Goal: Find specific page/section: Find specific page/section

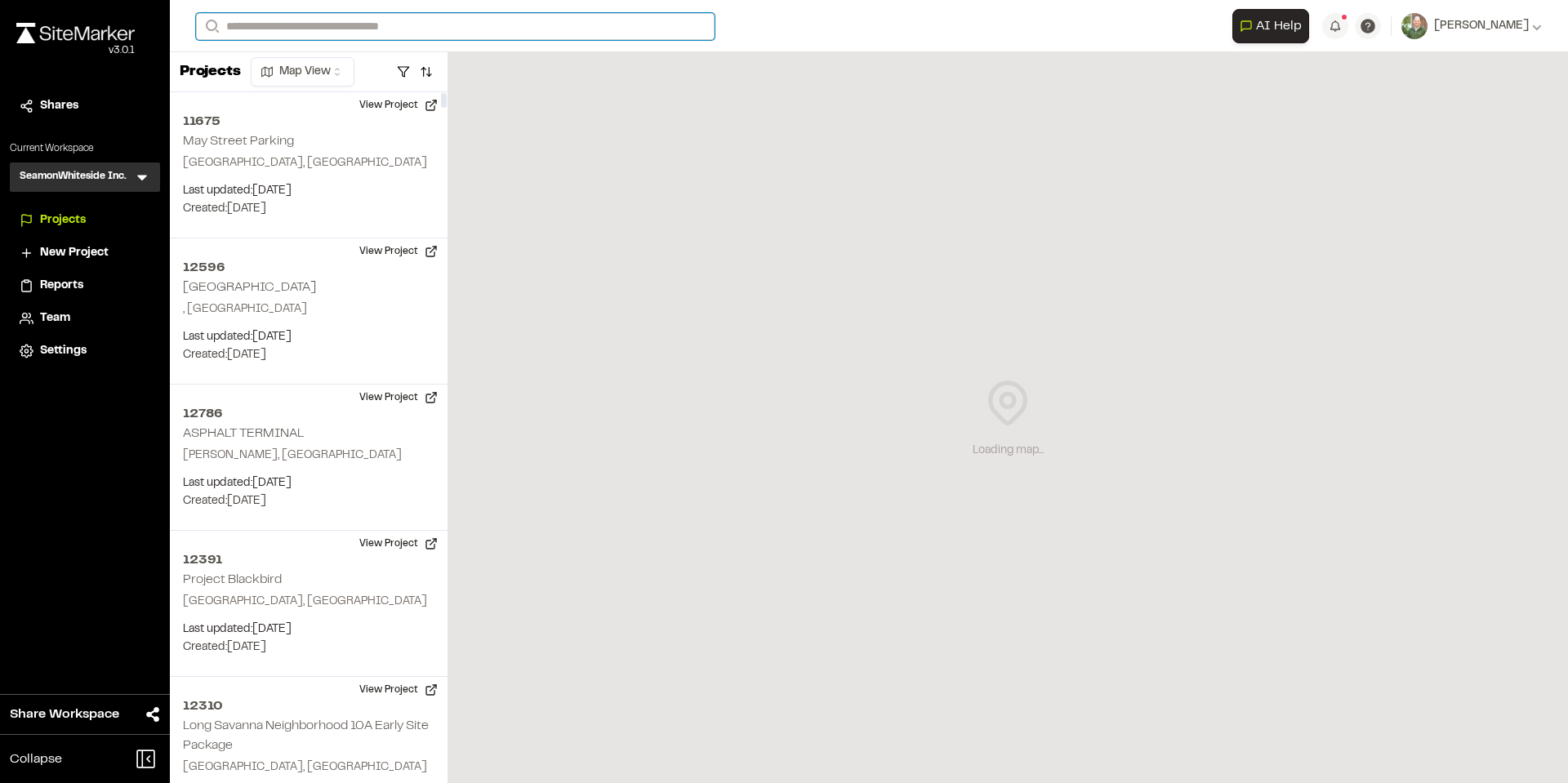
click at [499, 36] on input "Search" at bounding box center [455, 26] width 519 height 27
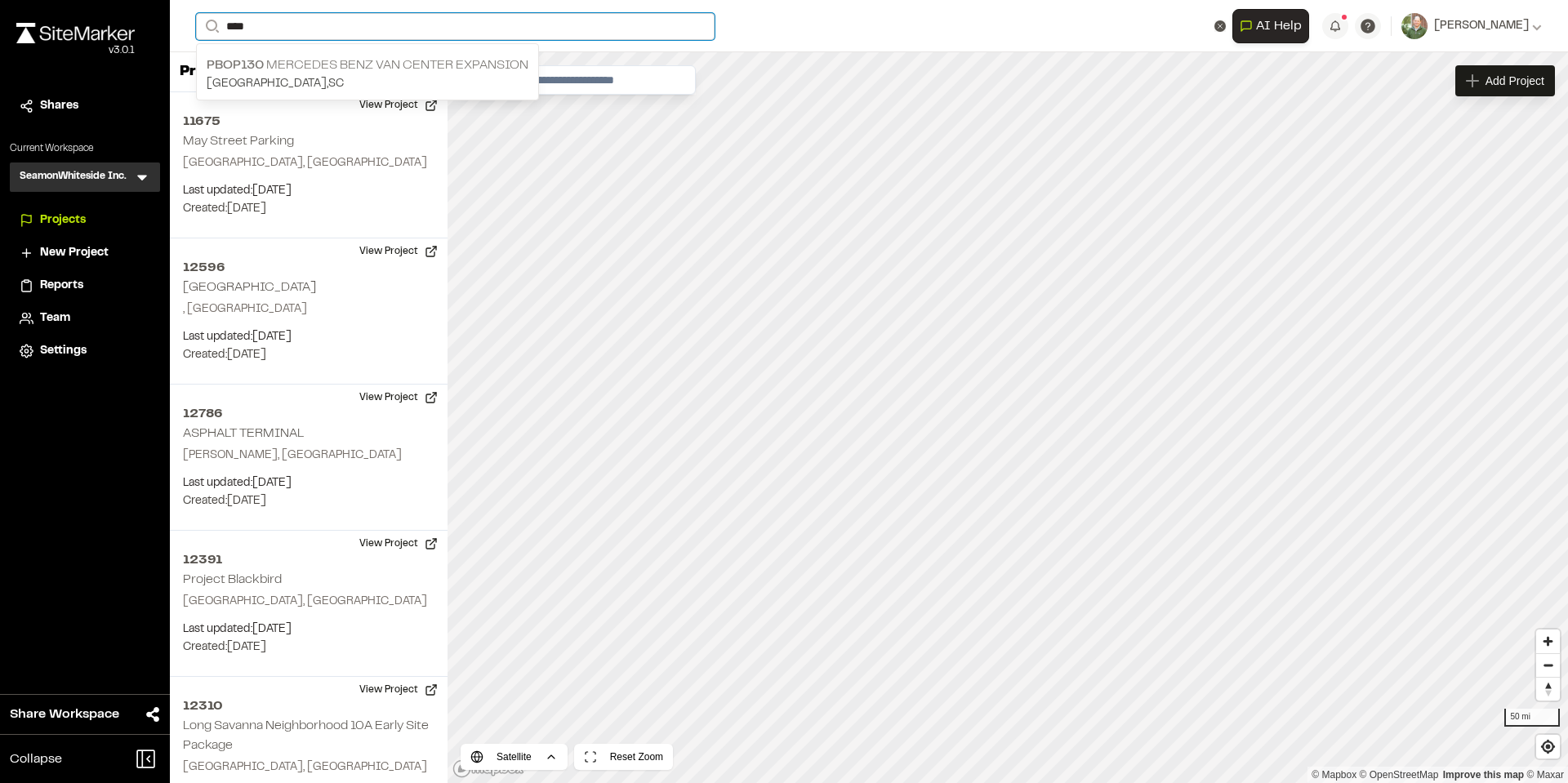
type input "****"
click at [320, 22] on input "****" at bounding box center [455, 26] width 519 height 27
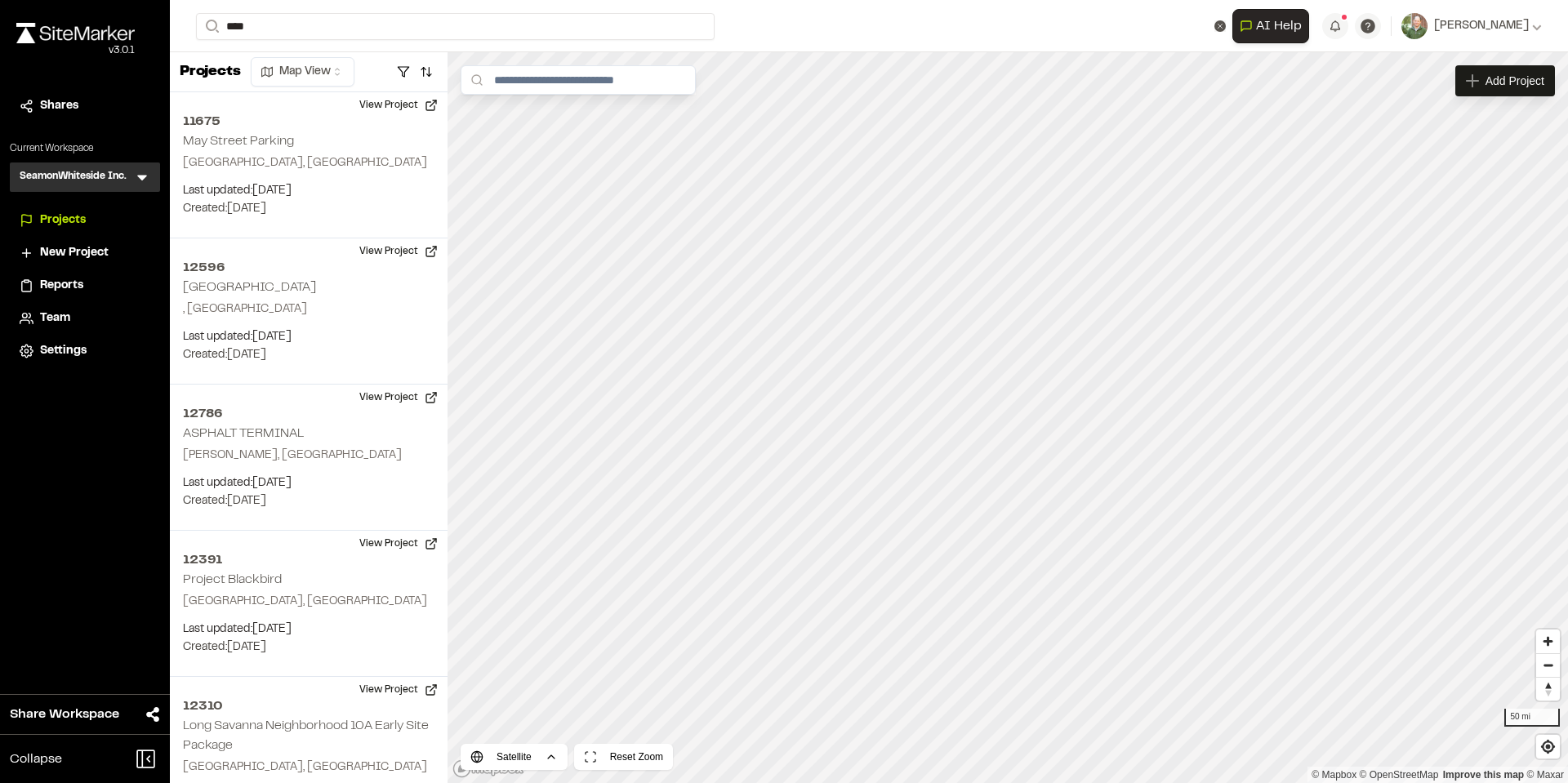
click at [308, 57] on p "PBOP130 Mercedes Benz Van Center Expansion" at bounding box center [367, 65] width 322 height 19
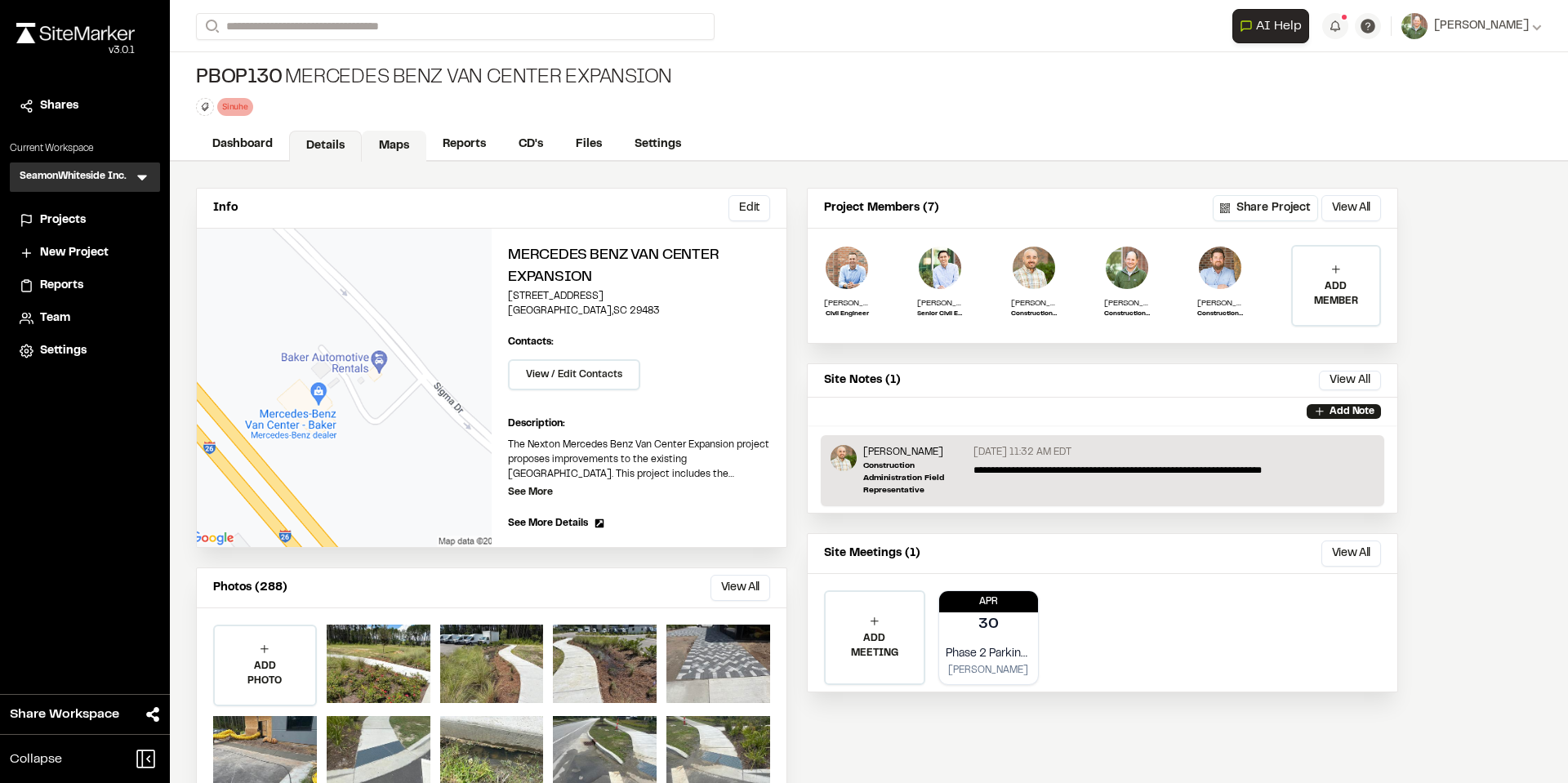
click at [389, 143] on link "Maps" at bounding box center [394, 146] width 65 height 31
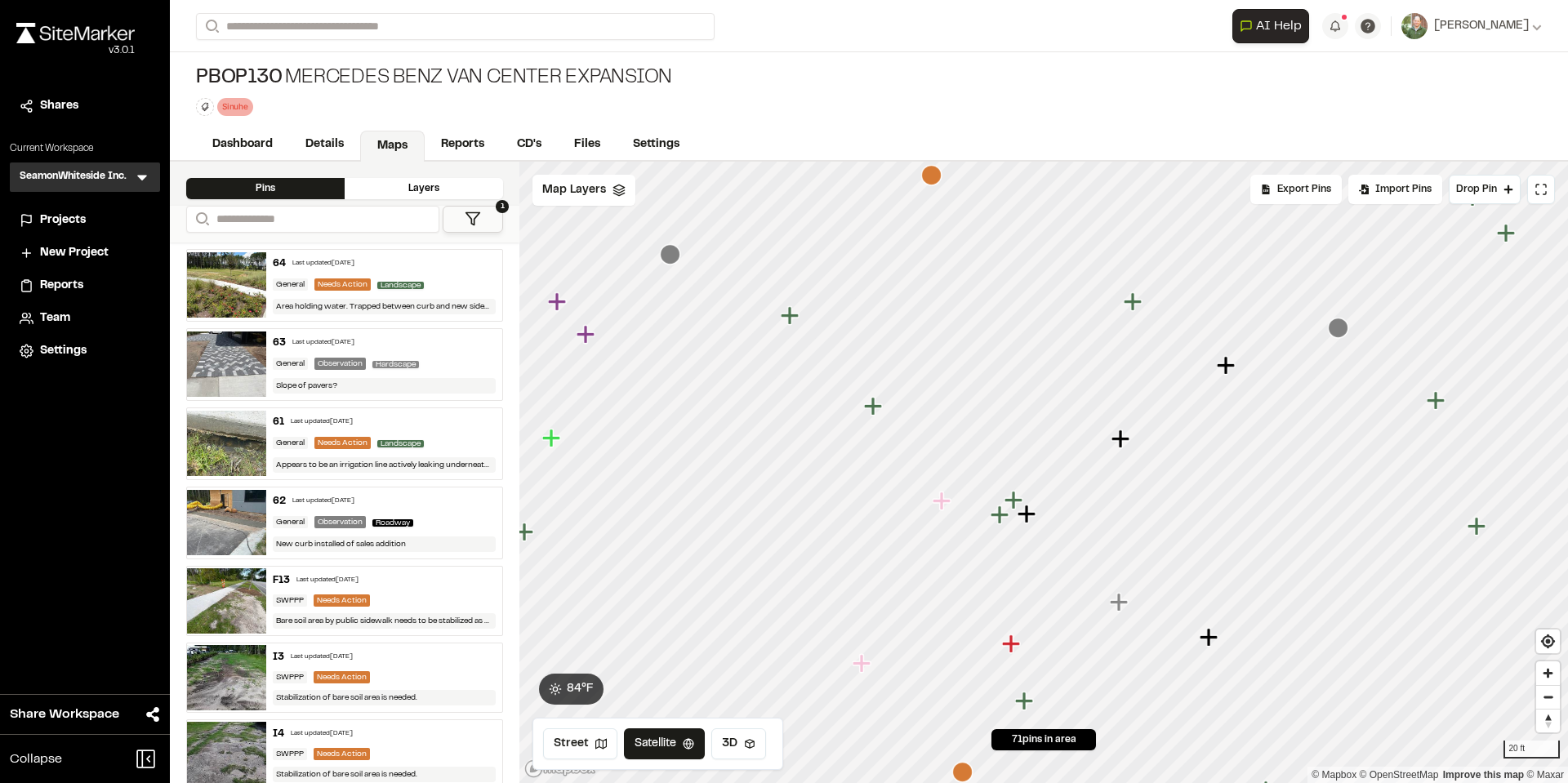
click at [872, 411] on icon "Map marker" at bounding box center [872, 405] width 18 height 18
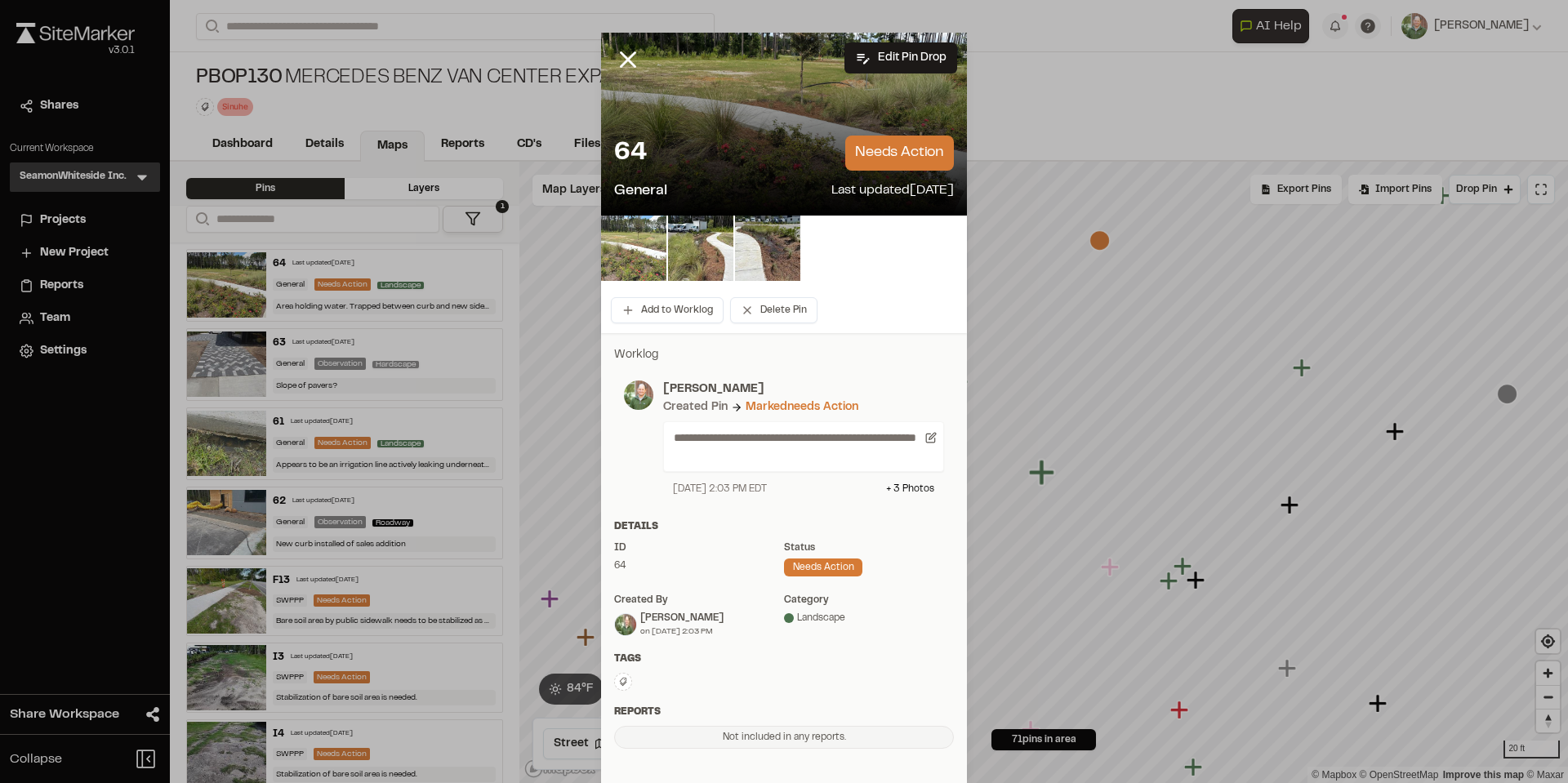
click at [620, 244] on img at bounding box center [634, 248] width 65 height 65
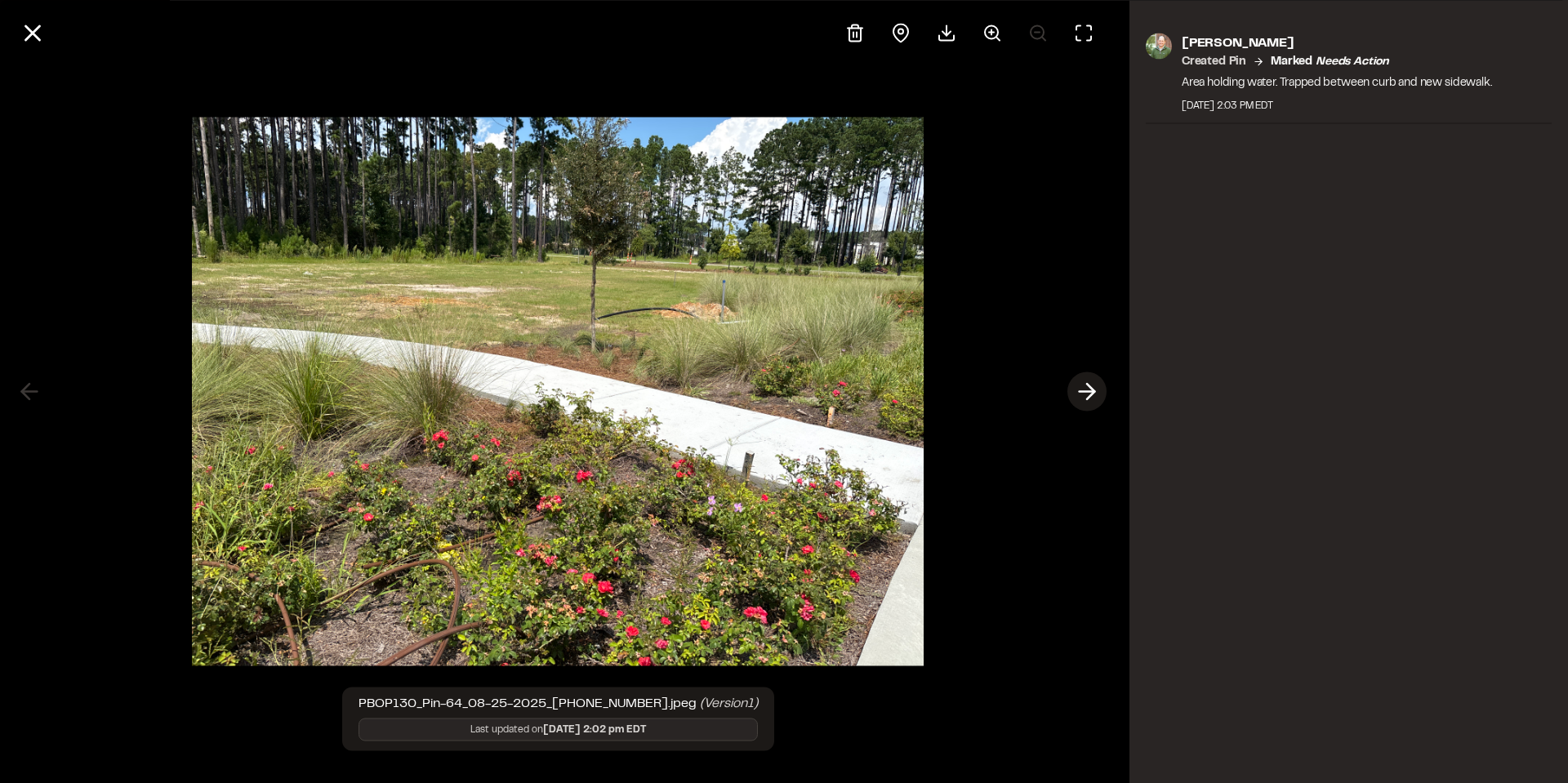
click at [1083, 396] on icon at bounding box center [1086, 392] width 26 height 28
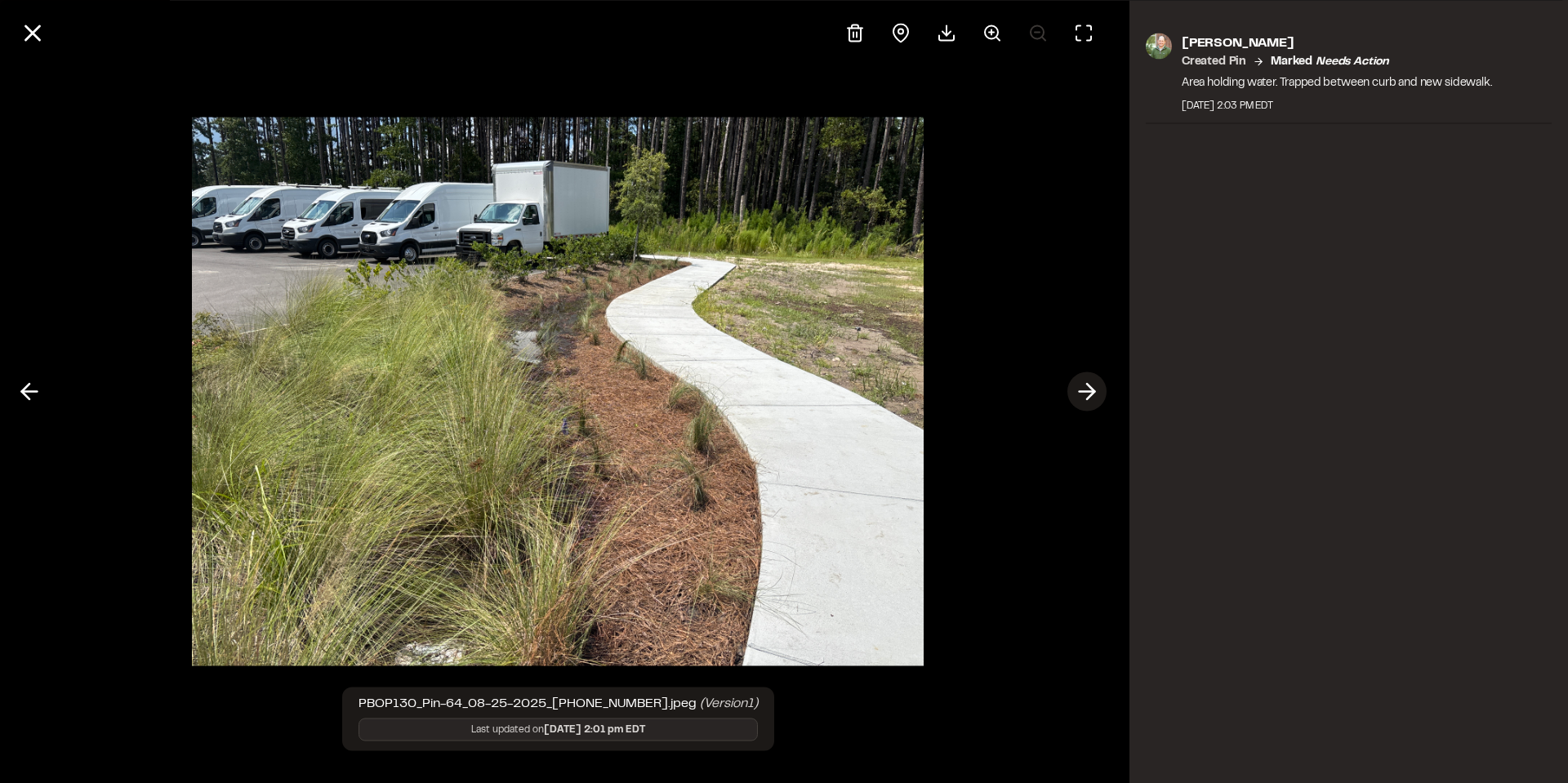
click at [1098, 393] on icon at bounding box center [1086, 392] width 26 height 28
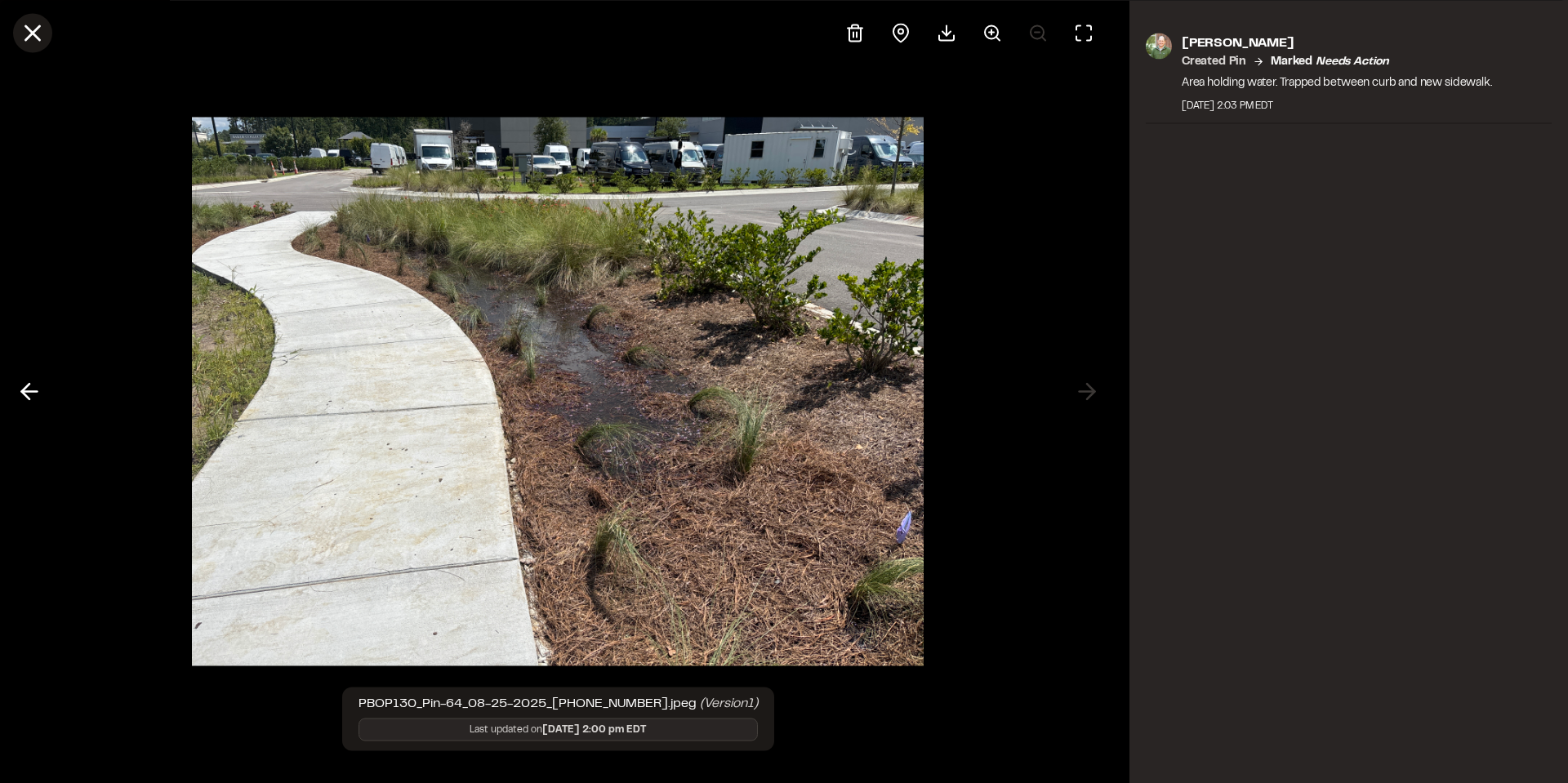
click at [17, 29] on button at bounding box center [32, 32] width 39 height 39
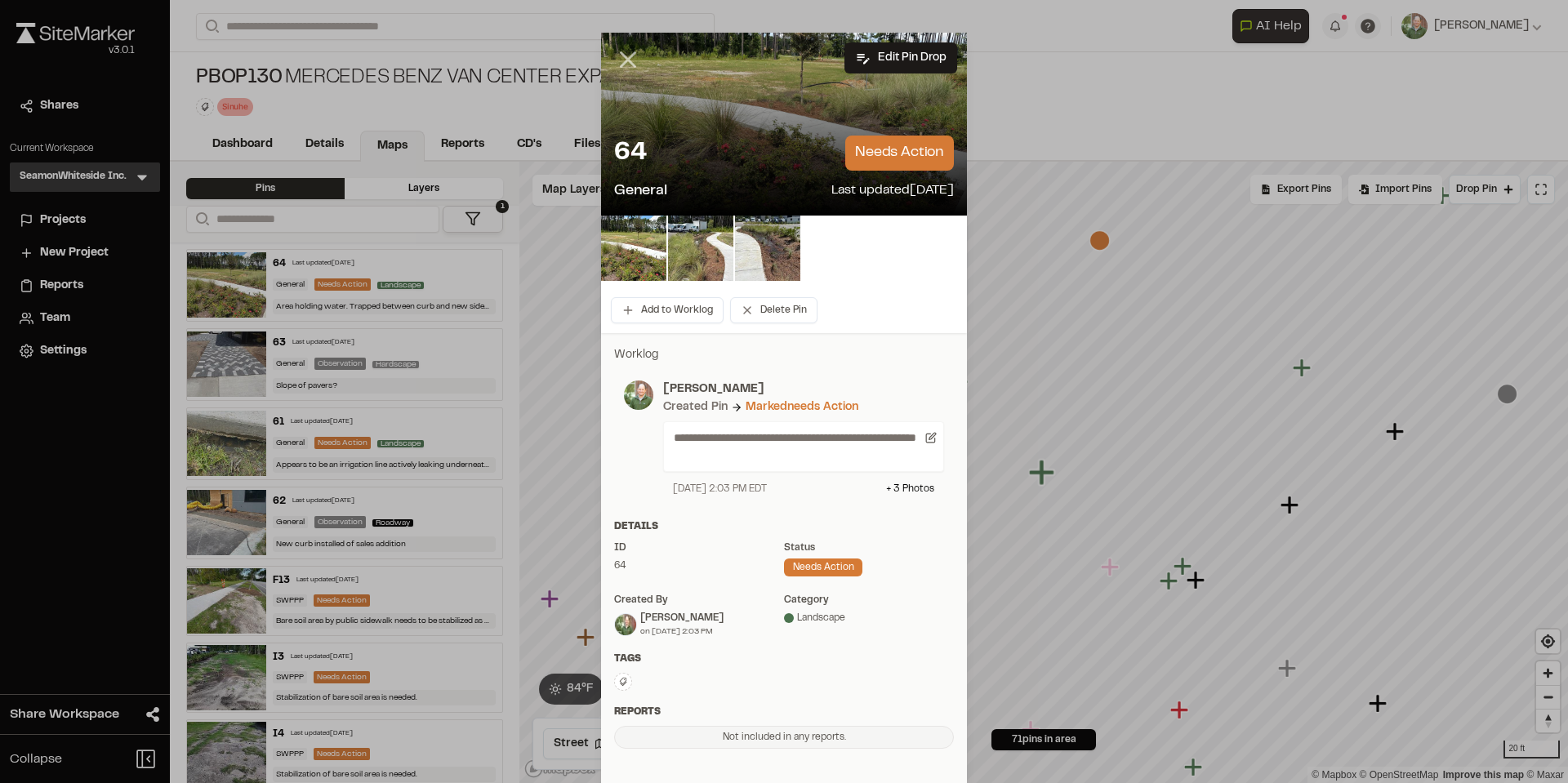
click at [623, 58] on line at bounding box center [628, 59] width 14 height 14
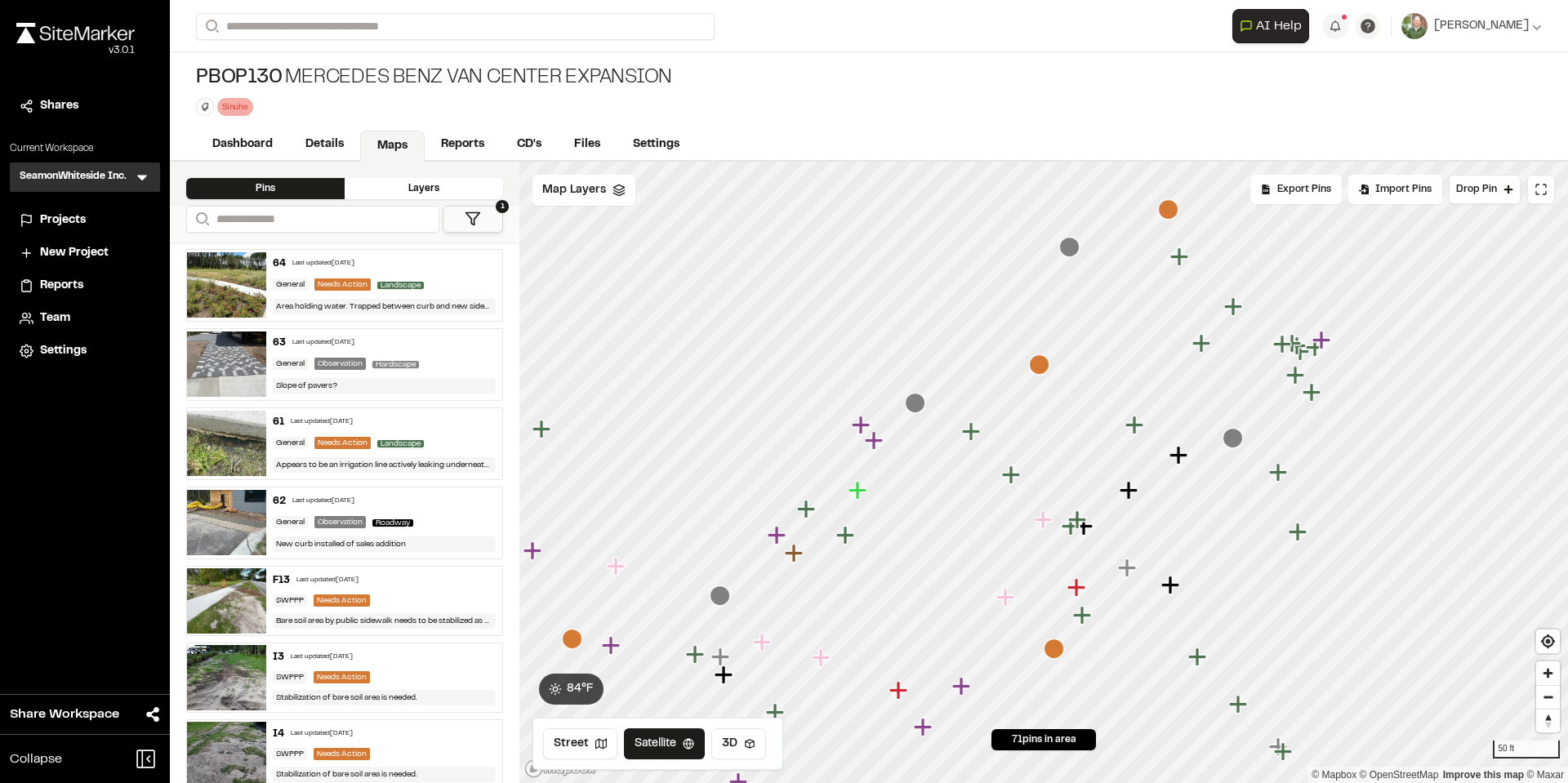
click at [1170, 208] on icon "Map marker" at bounding box center [1168, 210] width 20 height 20
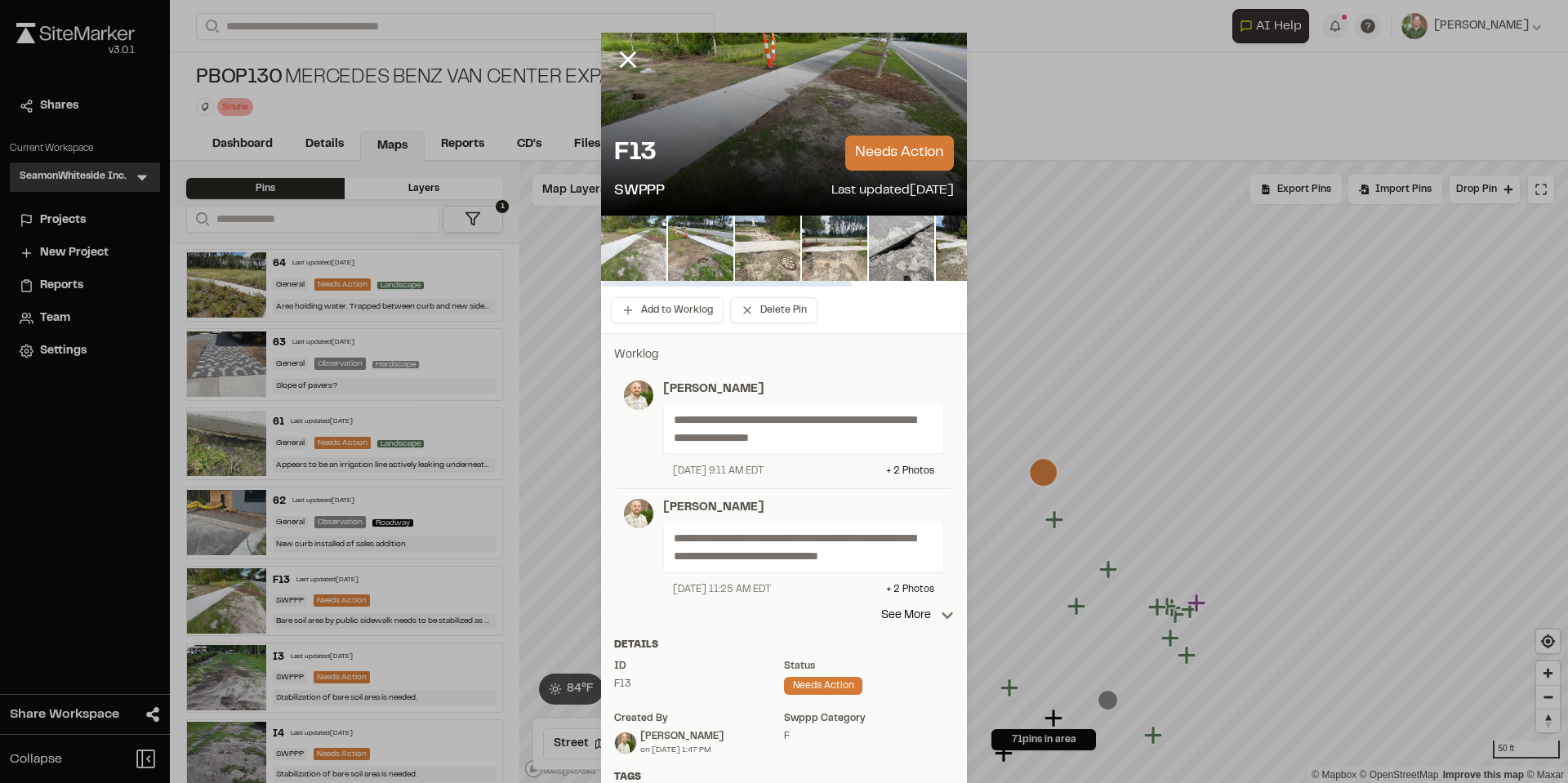
click at [635, 254] on img at bounding box center [634, 248] width 65 height 65
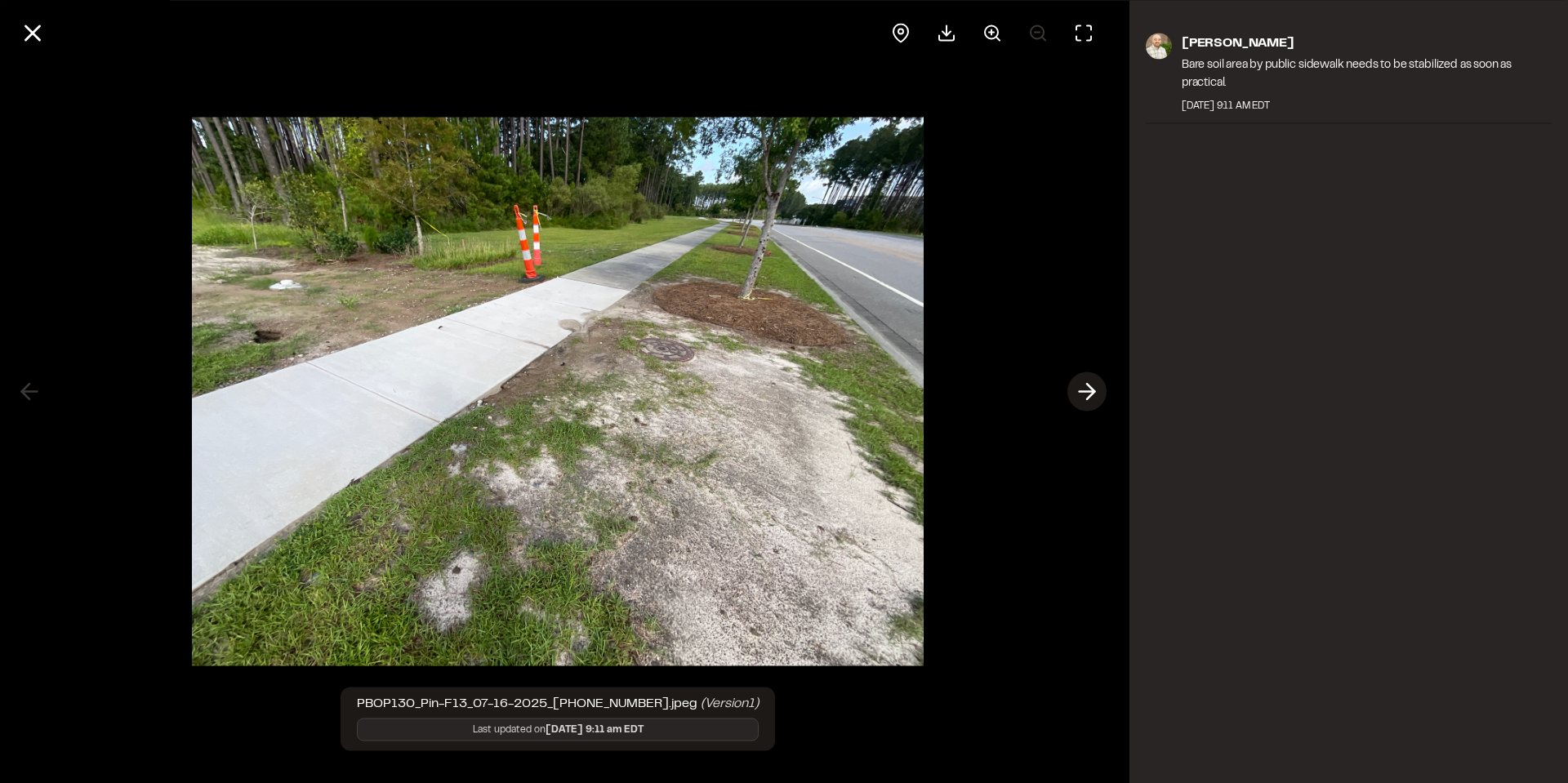
click at [1076, 392] on icon at bounding box center [1086, 392] width 26 height 28
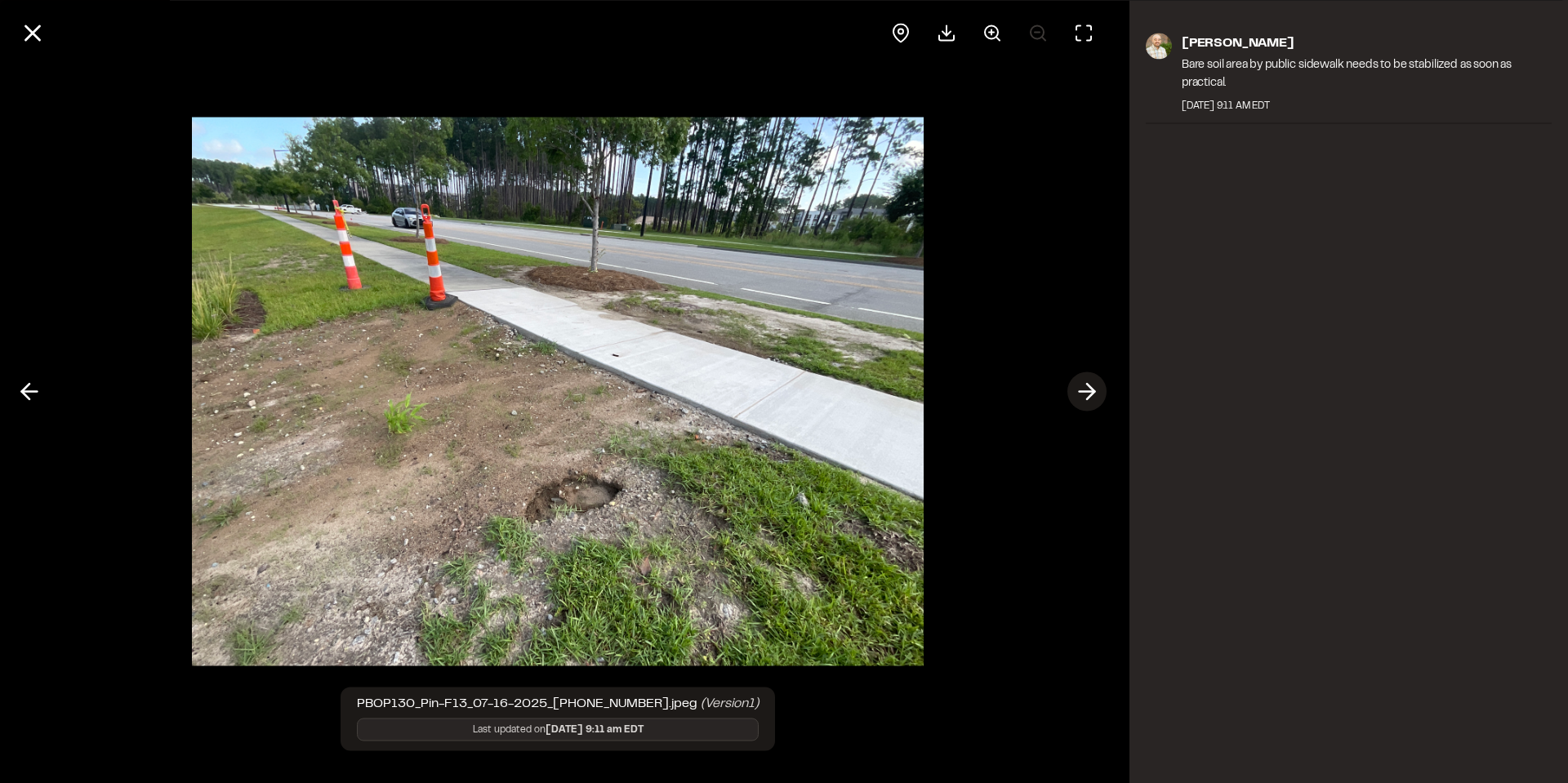
click at [1086, 380] on icon at bounding box center [1086, 392] width 26 height 28
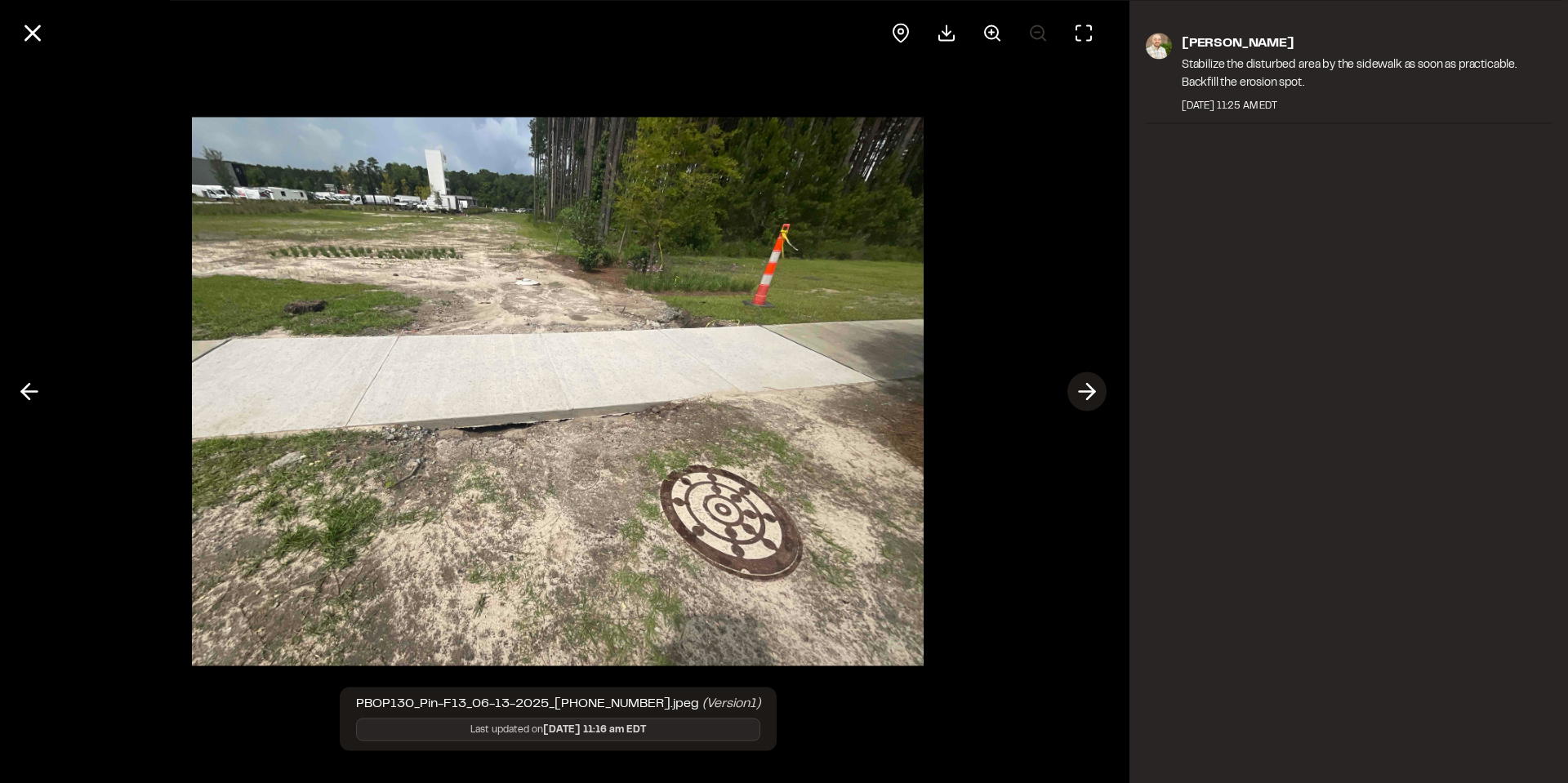
click at [1088, 392] on icon at bounding box center [1086, 392] width 26 height 28
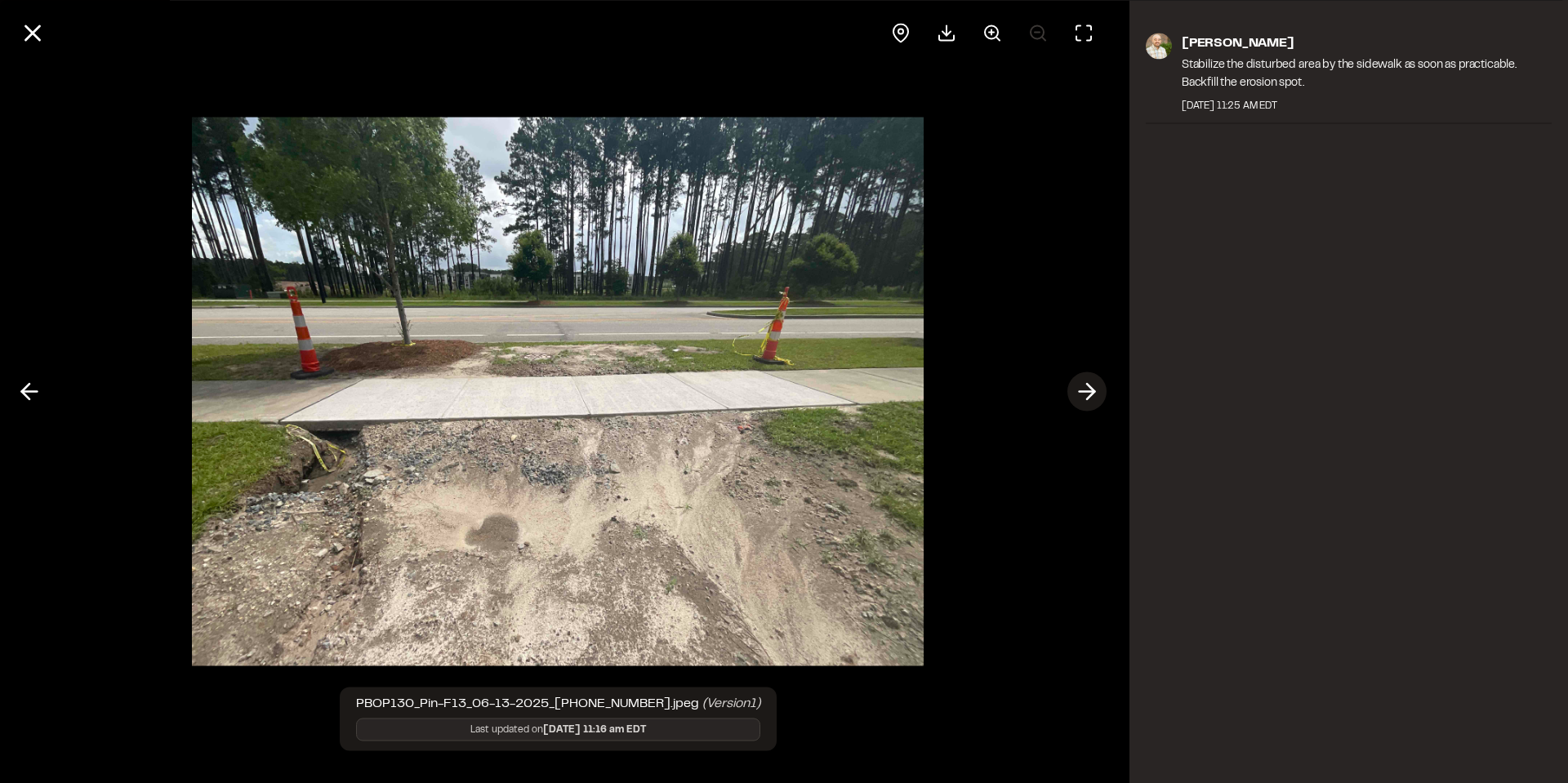
click at [1089, 392] on icon at bounding box center [1086, 392] width 26 height 28
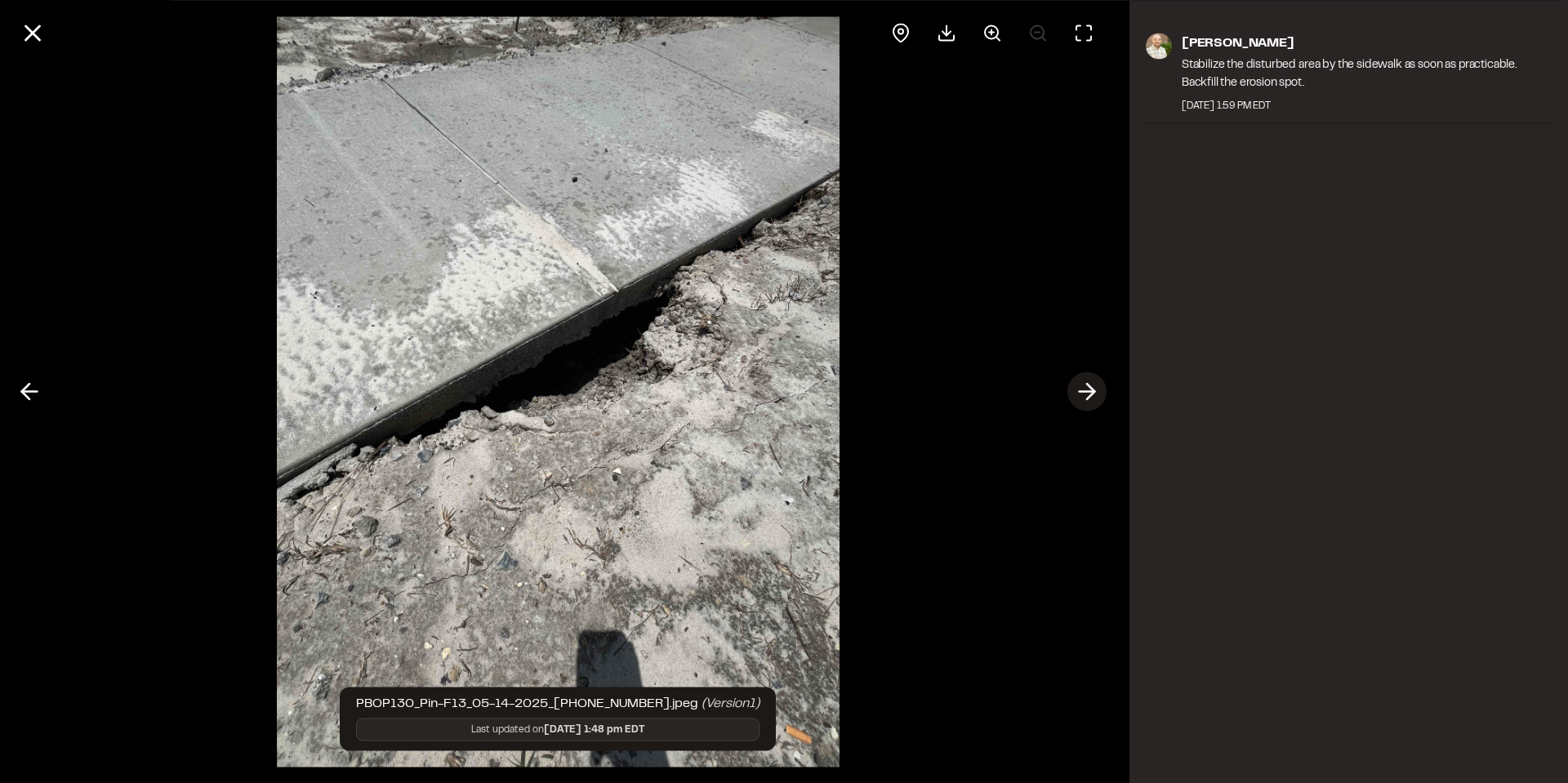
click at [1089, 392] on icon at bounding box center [1086, 392] width 26 height 28
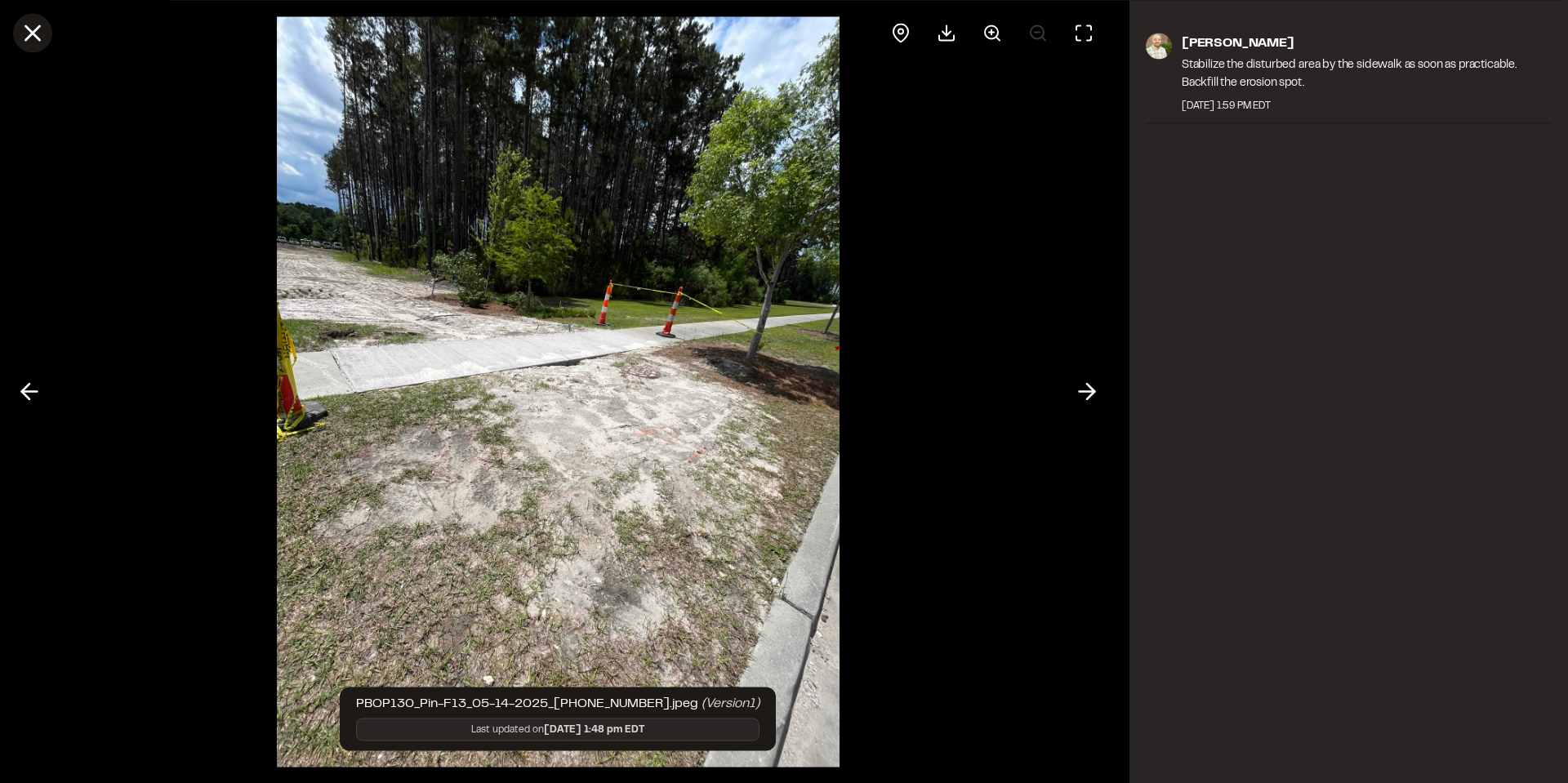
click at [37, 29] on line at bounding box center [32, 32] width 14 height 14
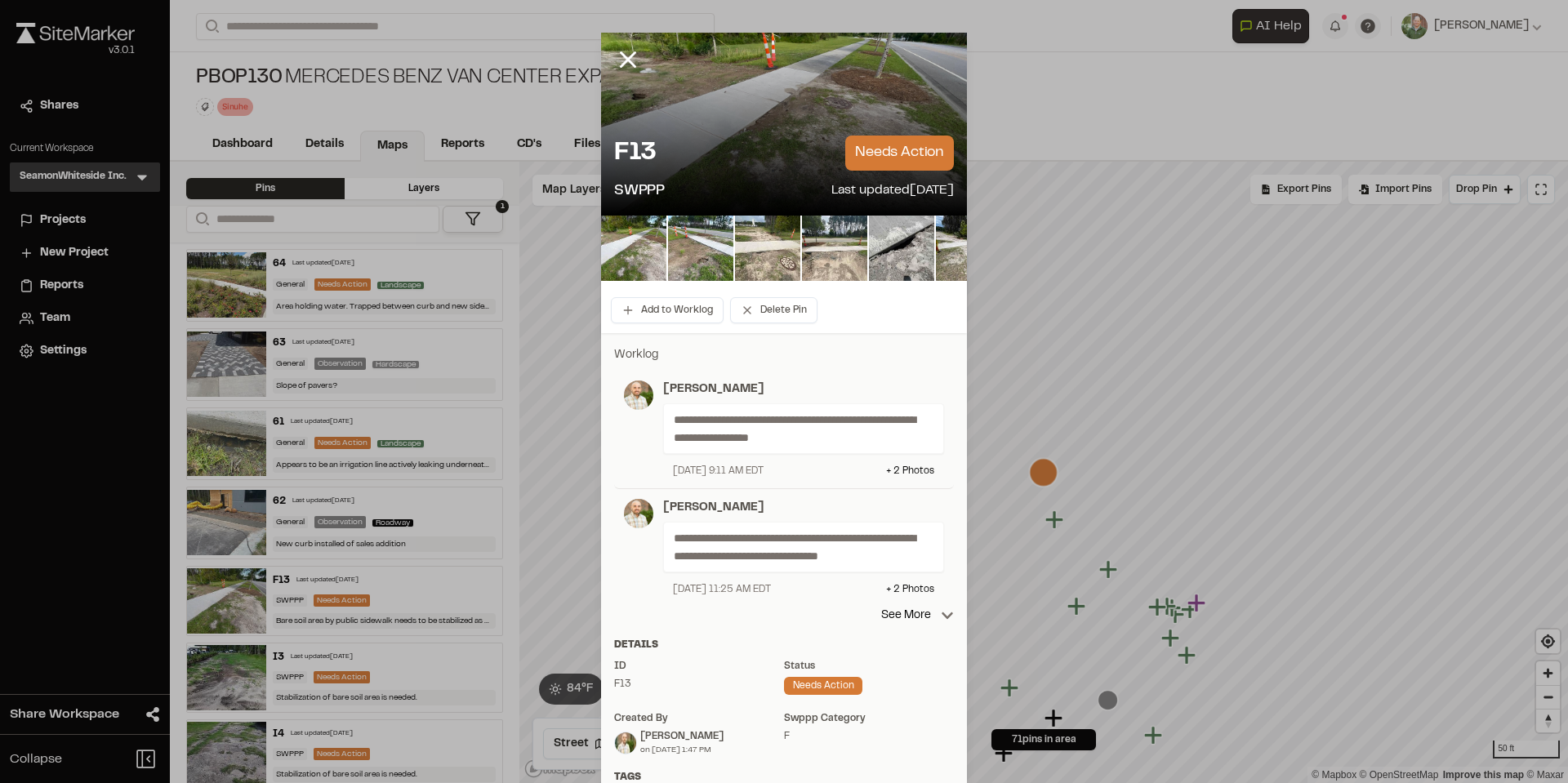
click at [622, 57] on line at bounding box center [628, 59] width 14 height 14
